Goal: Download file/media

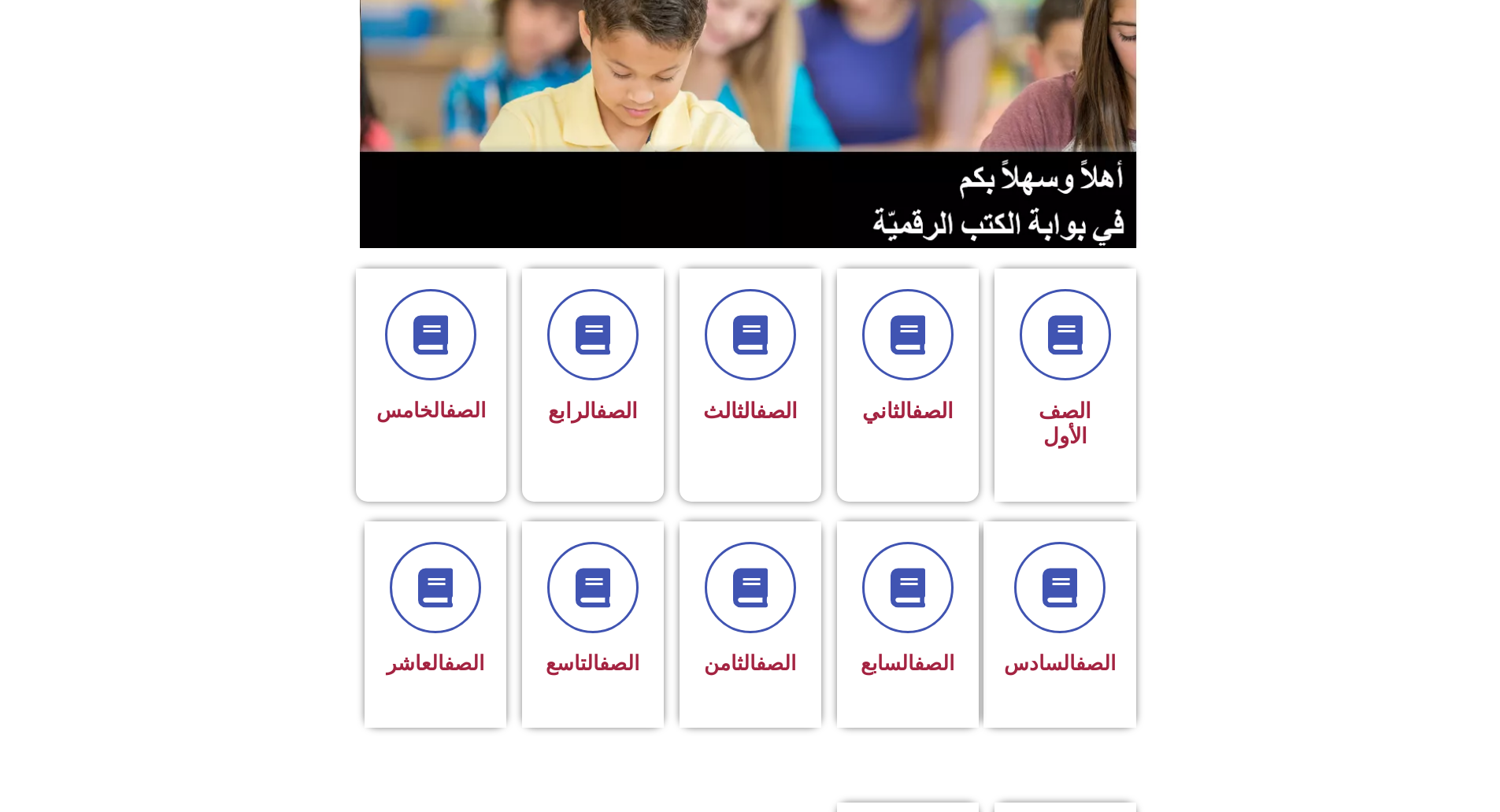
scroll to position [177, 0]
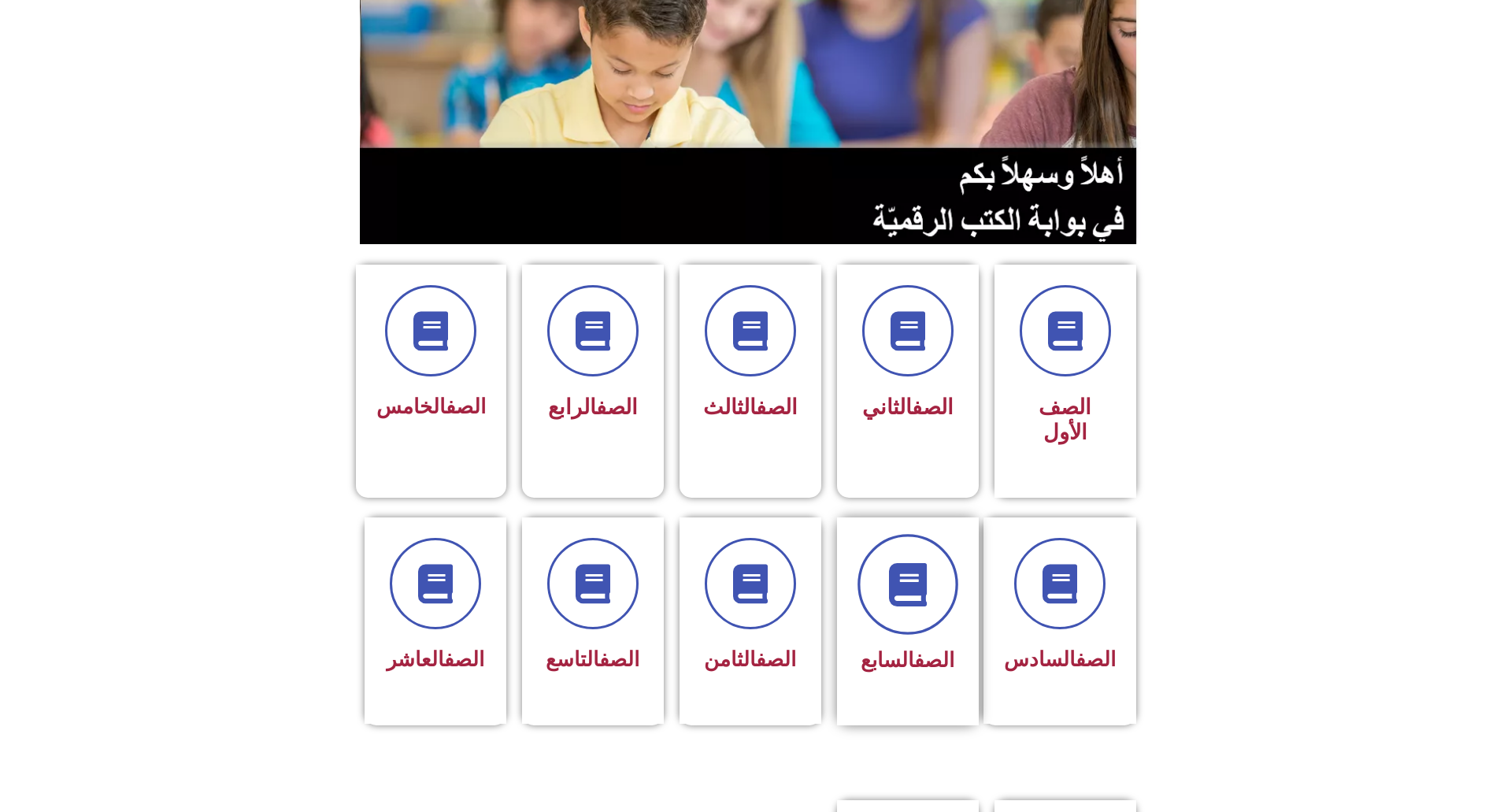
click at [912, 565] on span at bounding box center [907, 584] width 100 height 100
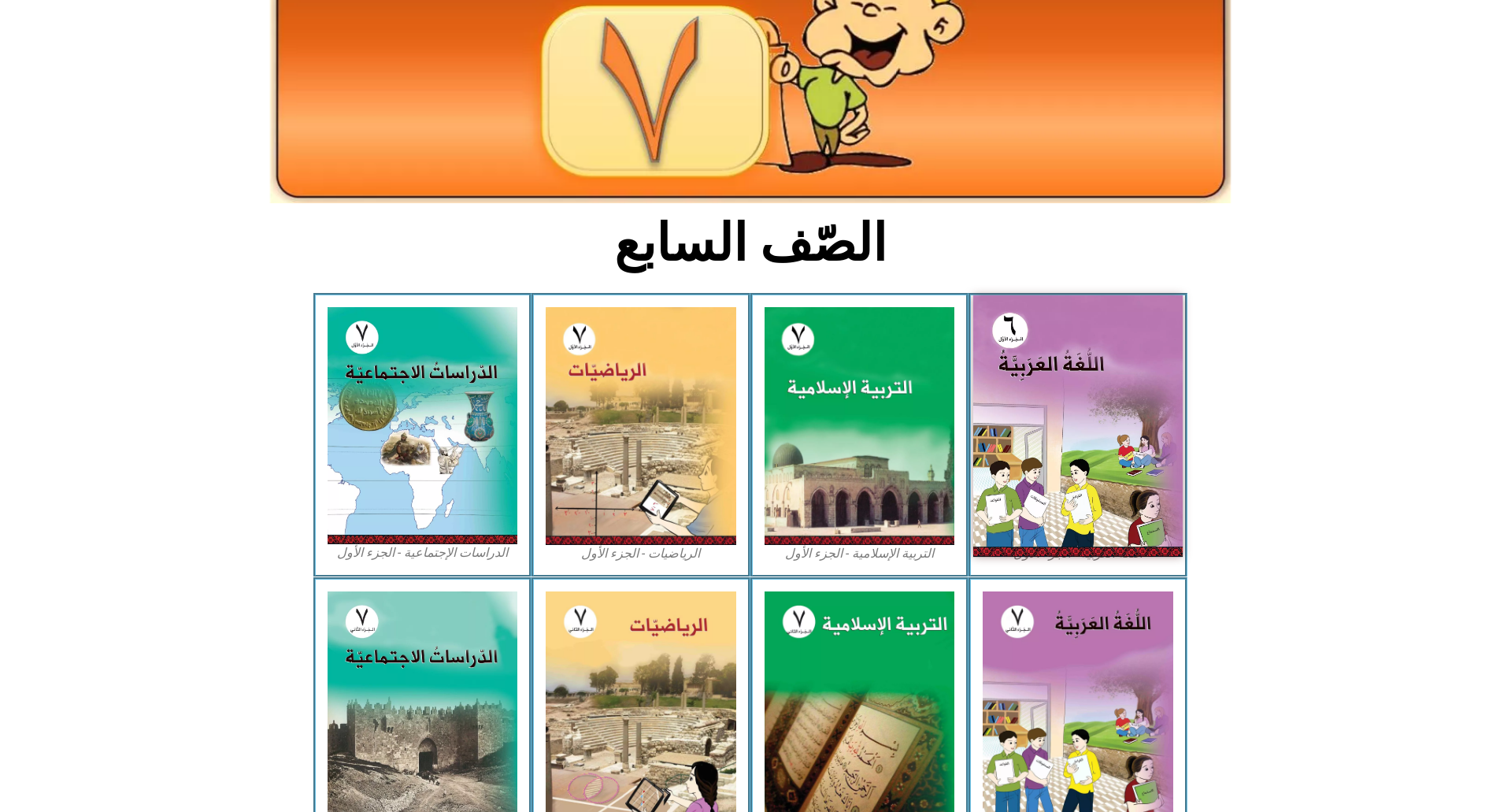
scroll to position [217, 0]
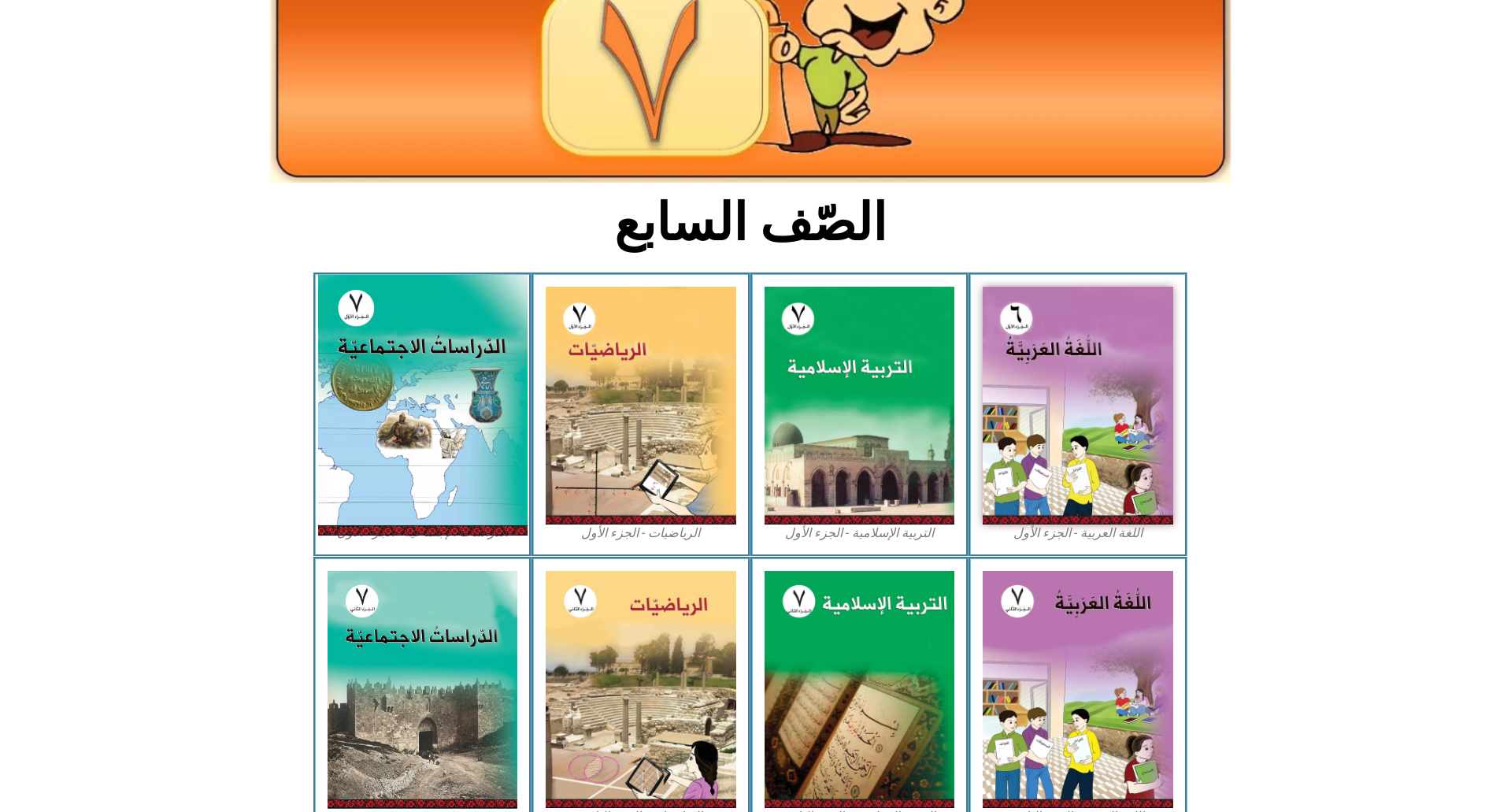
click at [397, 364] on img at bounding box center [422, 405] width 210 height 261
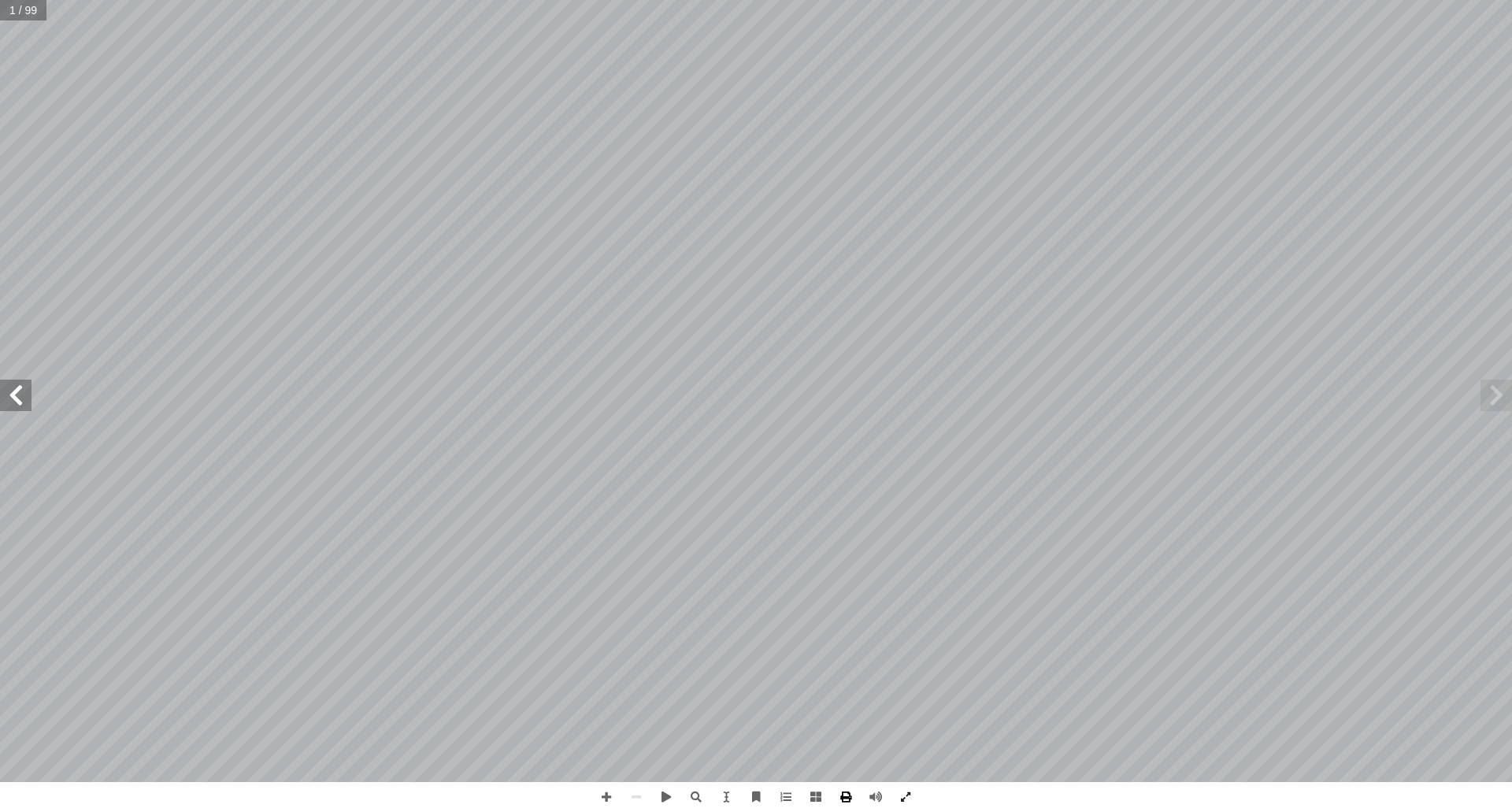
click at [844, 801] on span at bounding box center [846, 797] width 30 height 30
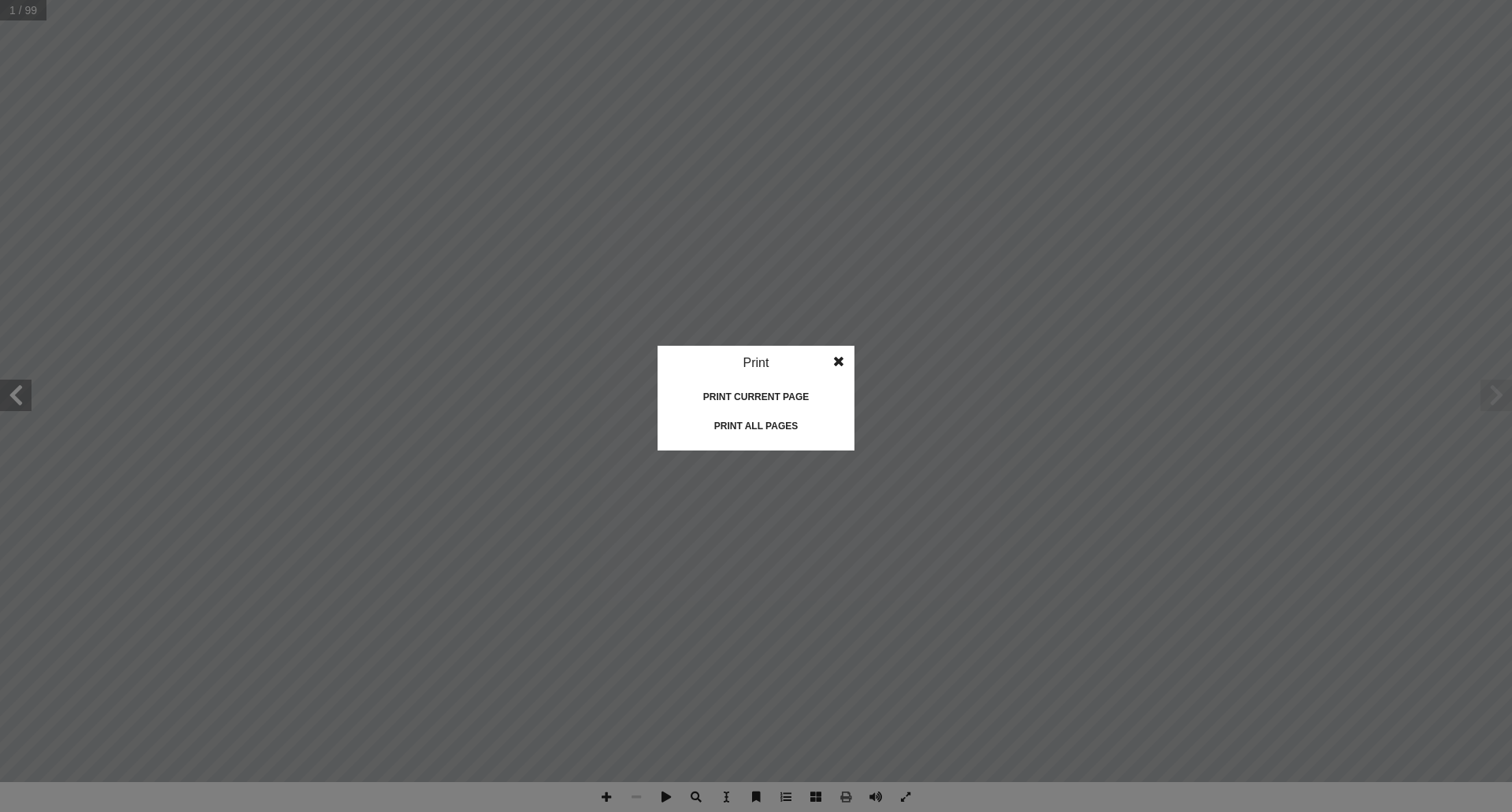
click at [753, 425] on div "Print all pages" at bounding box center [756, 425] width 158 height 26
